Goal: Find specific page/section: Find specific page/section

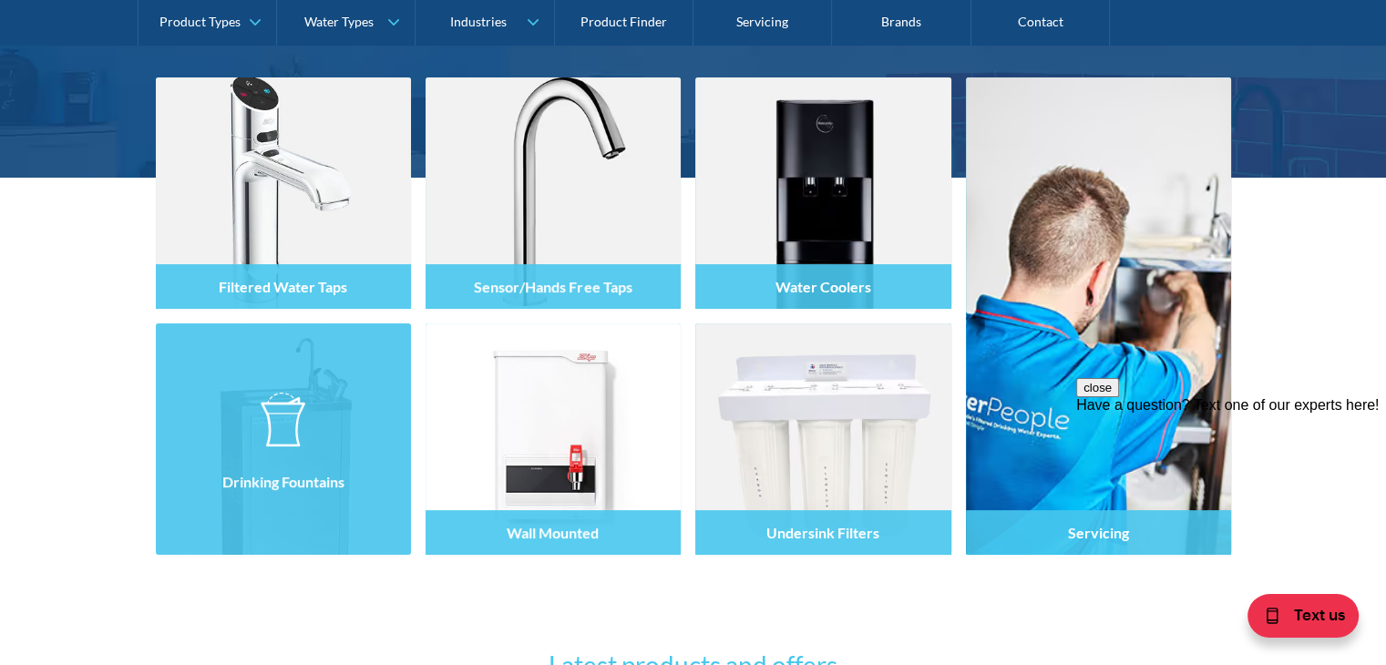
click at [270, 456] on div at bounding box center [283, 455] width 255 height 109
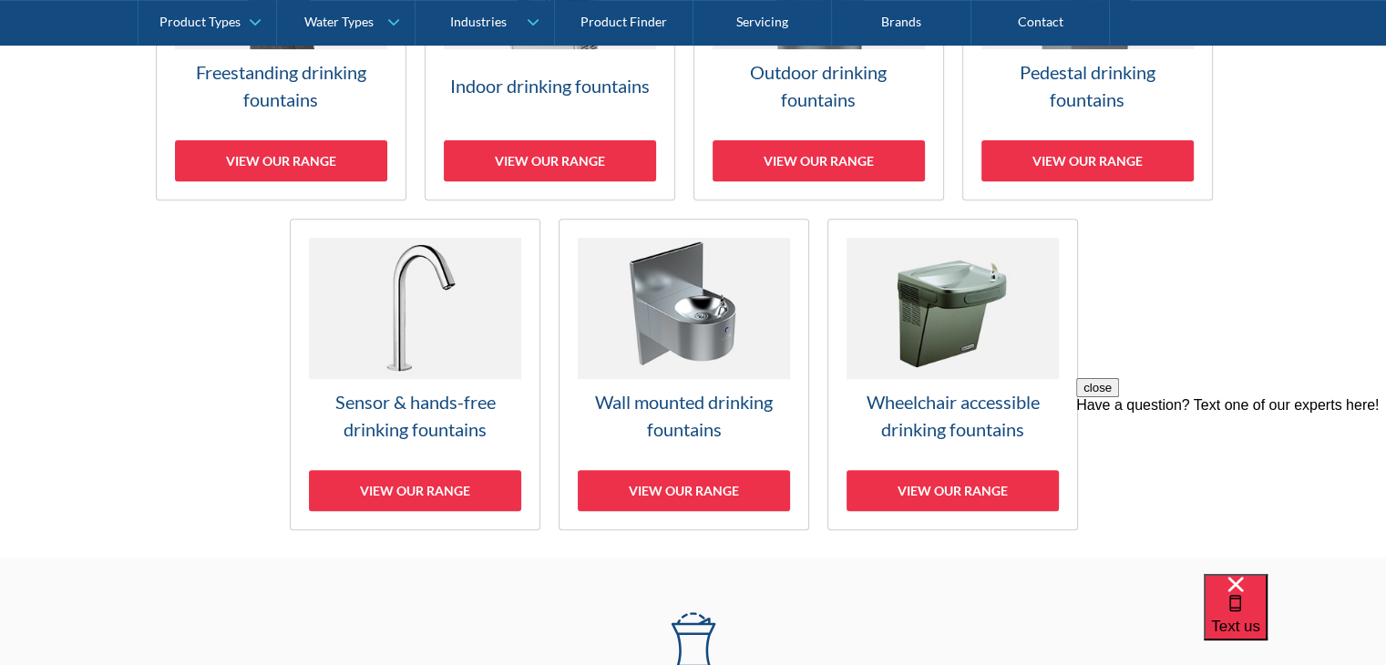
scroll to position [456, 0]
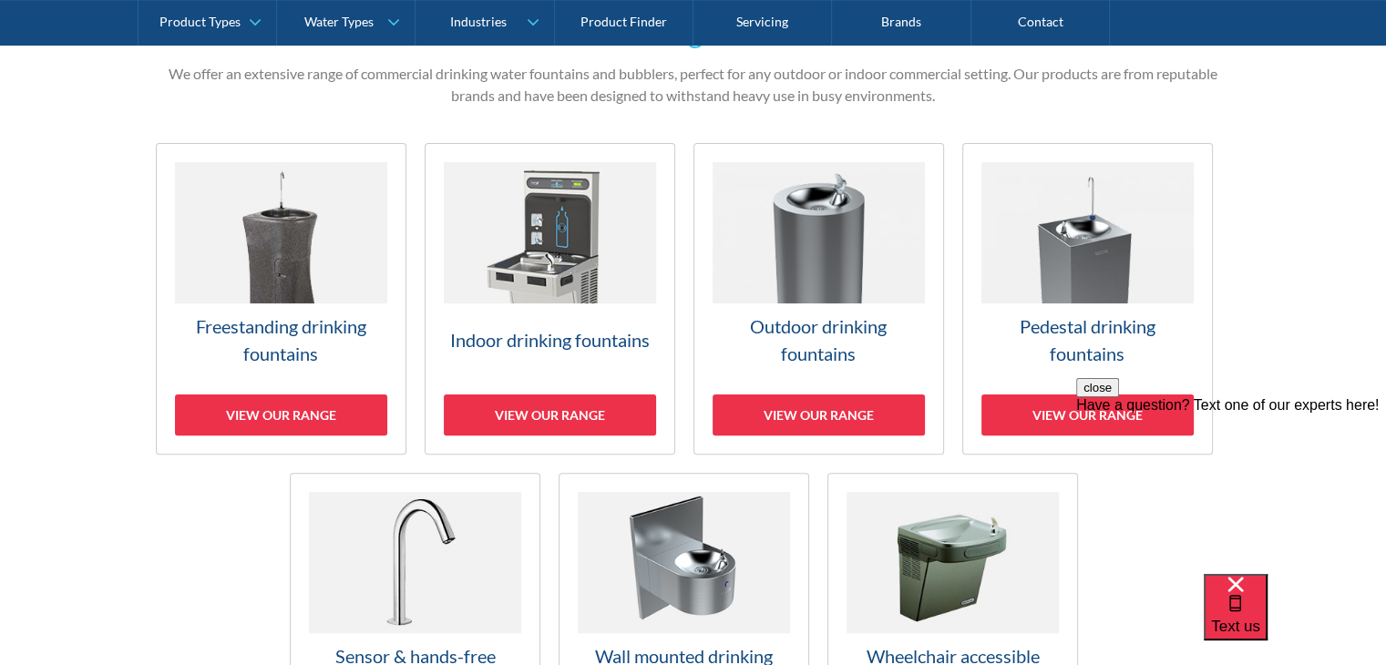
click at [1091, 329] on h3 "Pedestal drinking fountains" at bounding box center [1087, 339] width 212 height 55
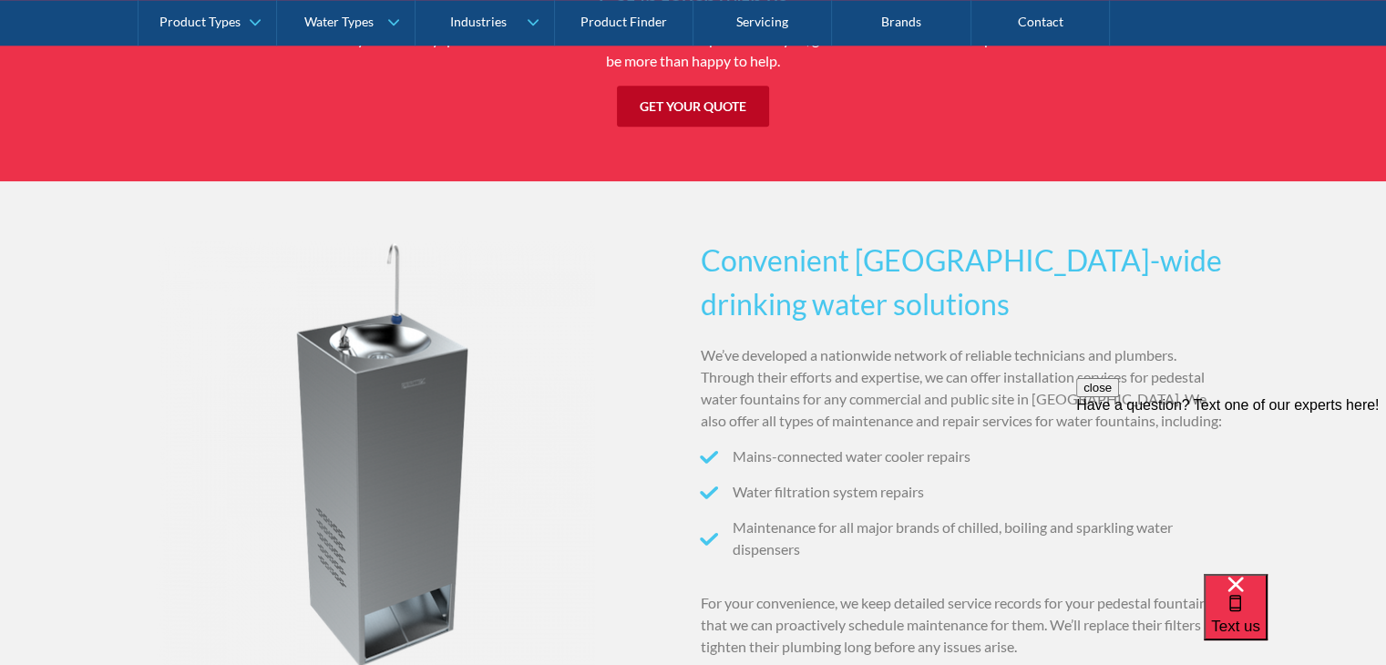
scroll to position [2008, 0]
